Goal: Information Seeking & Learning: Learn about a topic

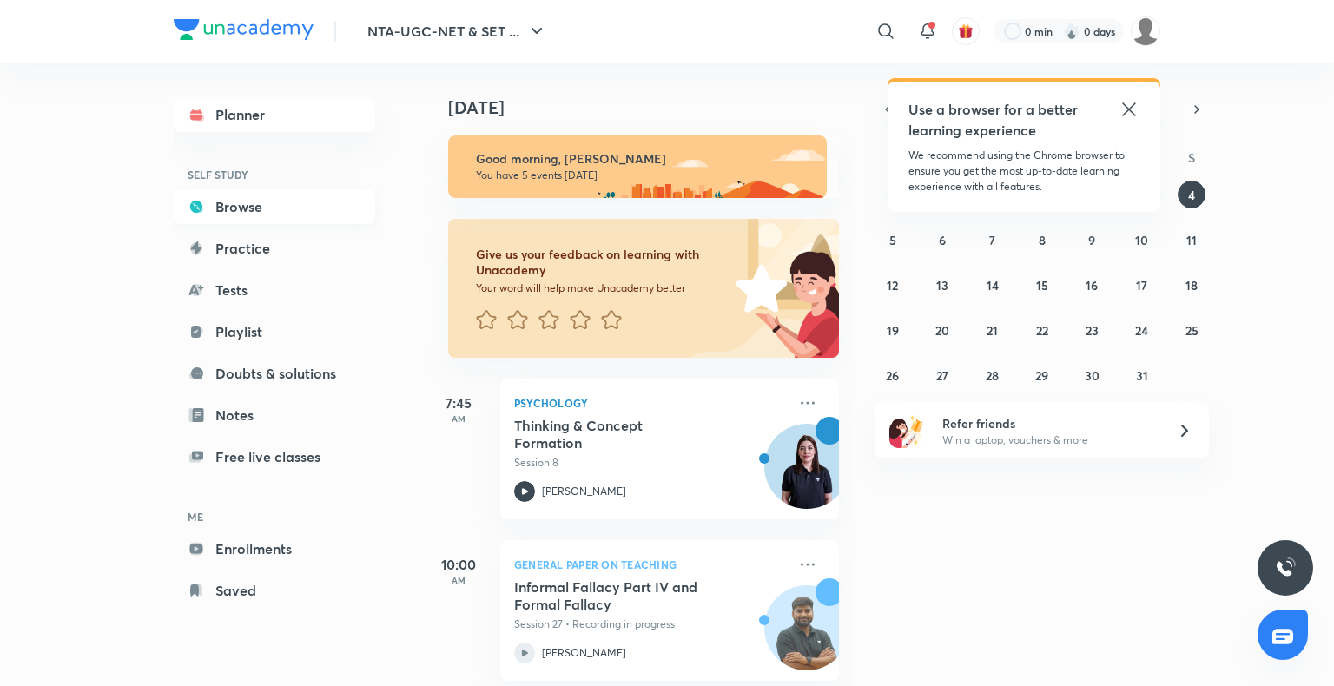
click at [254, 203] on link "Browse" at bounding box center [274, 206] width 201 height 35
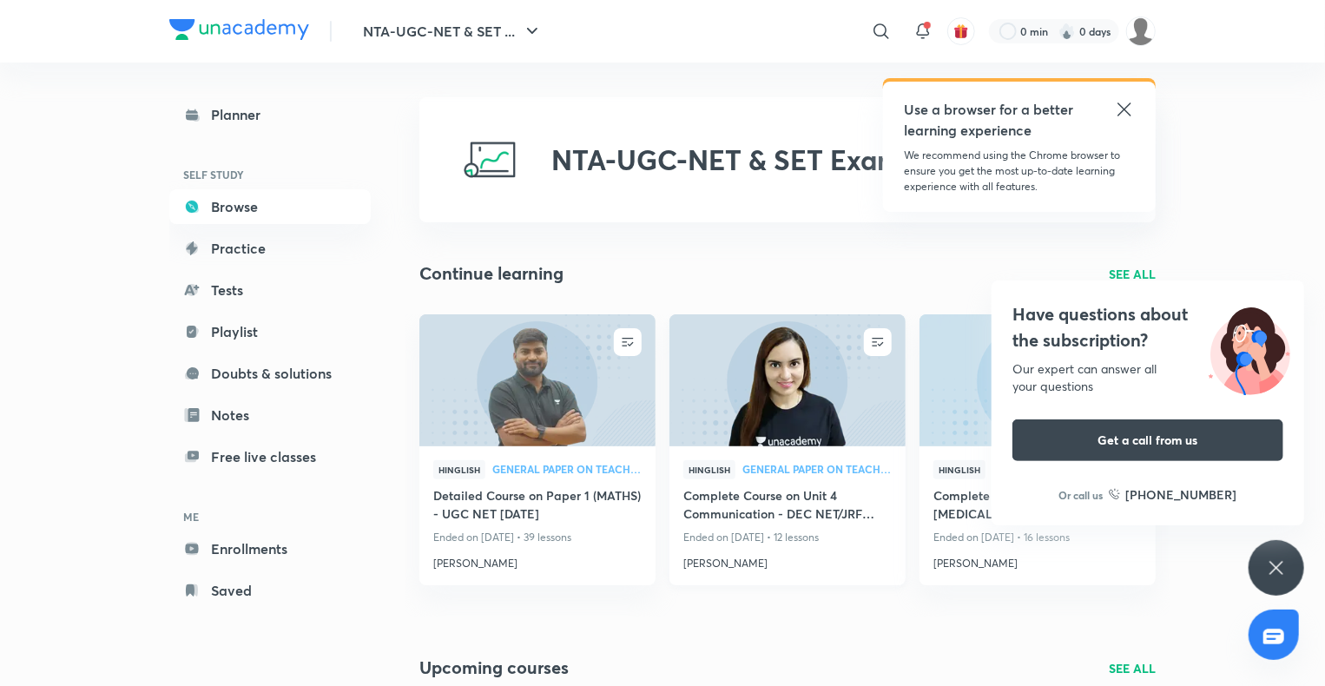
click at [767, 401] on img at bounding box center [787, 380] width 240 height 135
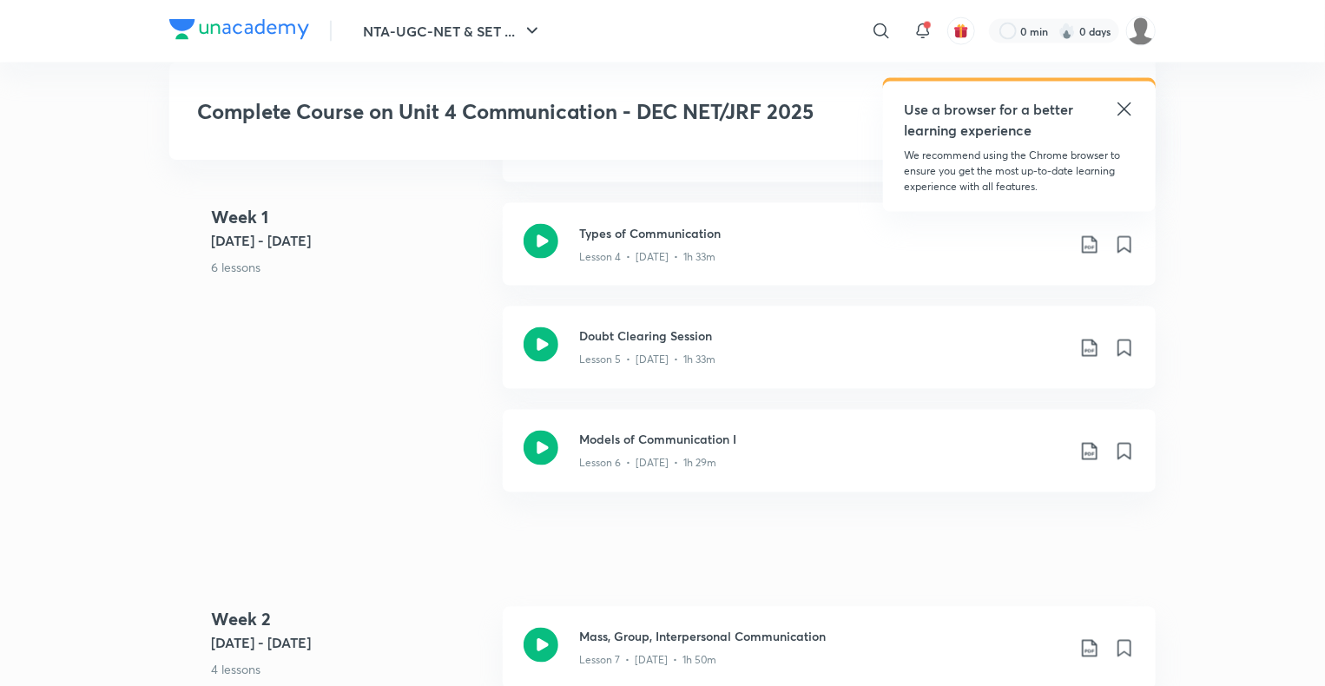
scroll to position [1325, 0]
click at [540, 335] on icon at bounding box center [541, 346] width 35 height 35
